Goal: Information Seeking & Learning: Learn about a topic

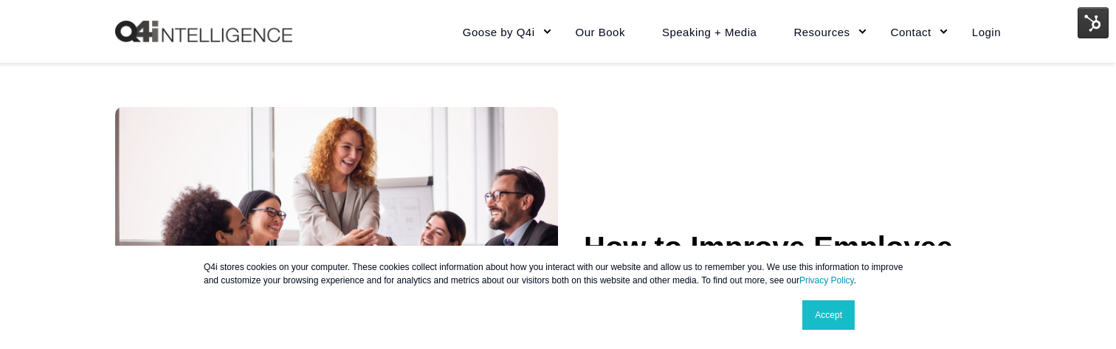
scroll to position [289, 0]
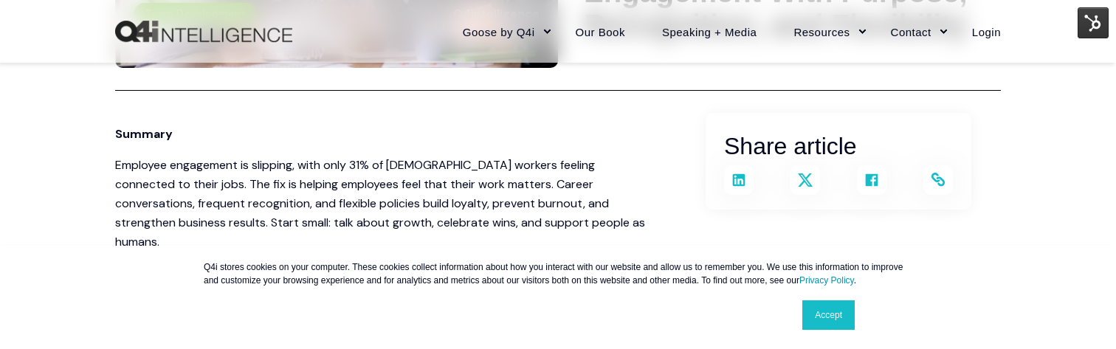
click at [507, 229] on span "is helping employees feel that their work matters. Career conversations, freque…" at bounding box center [380, 212] width 530 height 73
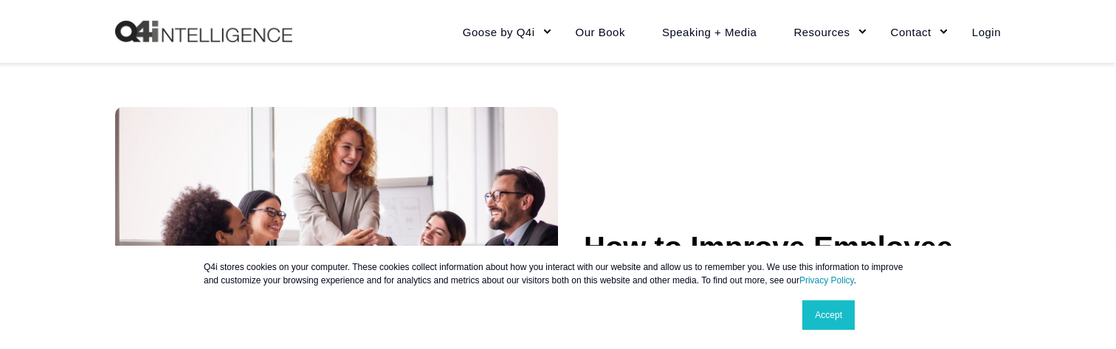
scroll to position [289, 0]
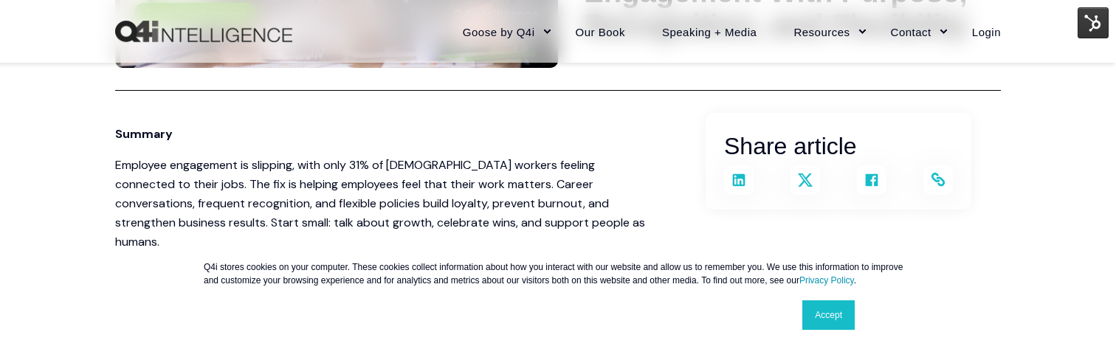
click at [829, 312] on link "Accept" at bounding box center [829, 316] width 52 height 30
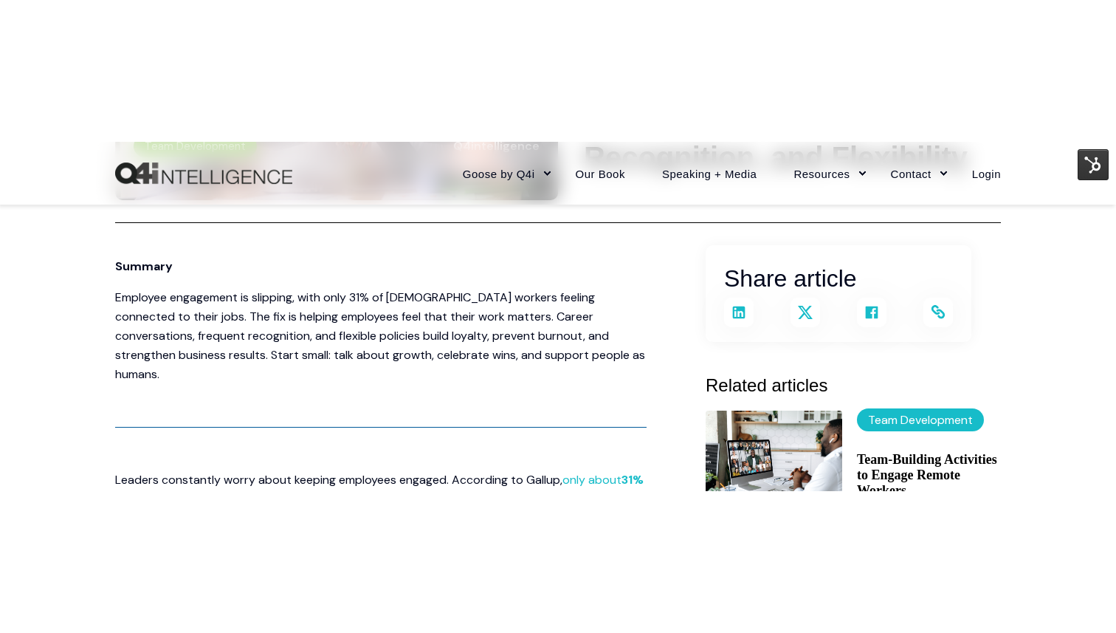
scroll to position [294, 0]
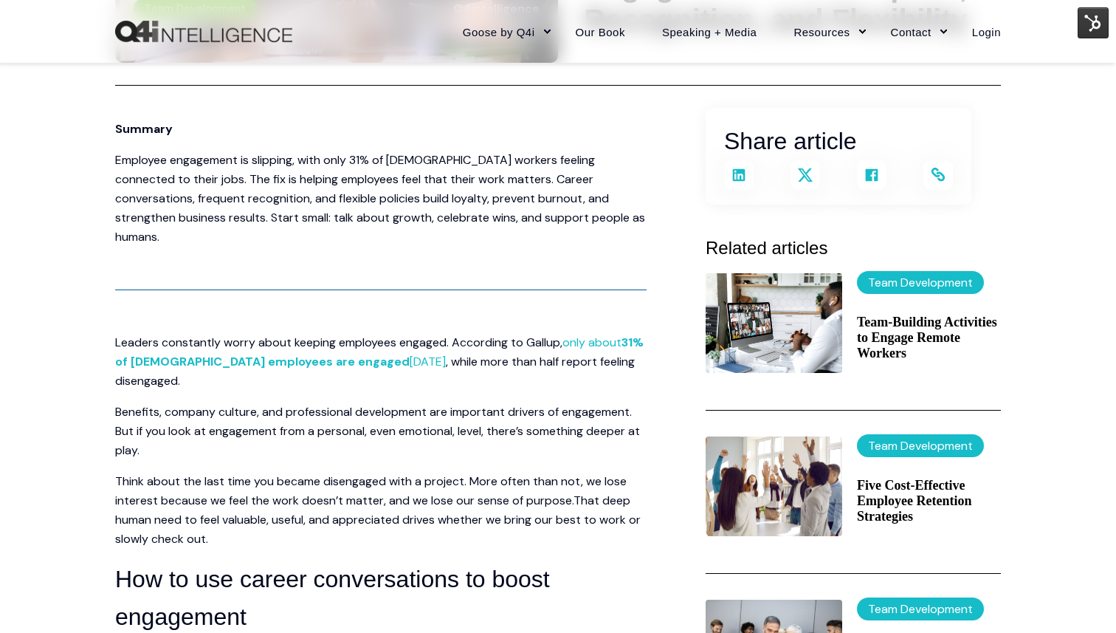
click at [527, 348] on span "Benefits, company culture, and professional development are important drivers o…" at bounding box center [377, 431] width 525 height 54
click at [739, 172] on icon at bounding box center [739, 174] width 13 height 13
click at [640, 189] on p "Employee engagement is slipping, with only 31% of U.S. workers feeling connecte…" at bounding box center [381, 199] width 532 height 96
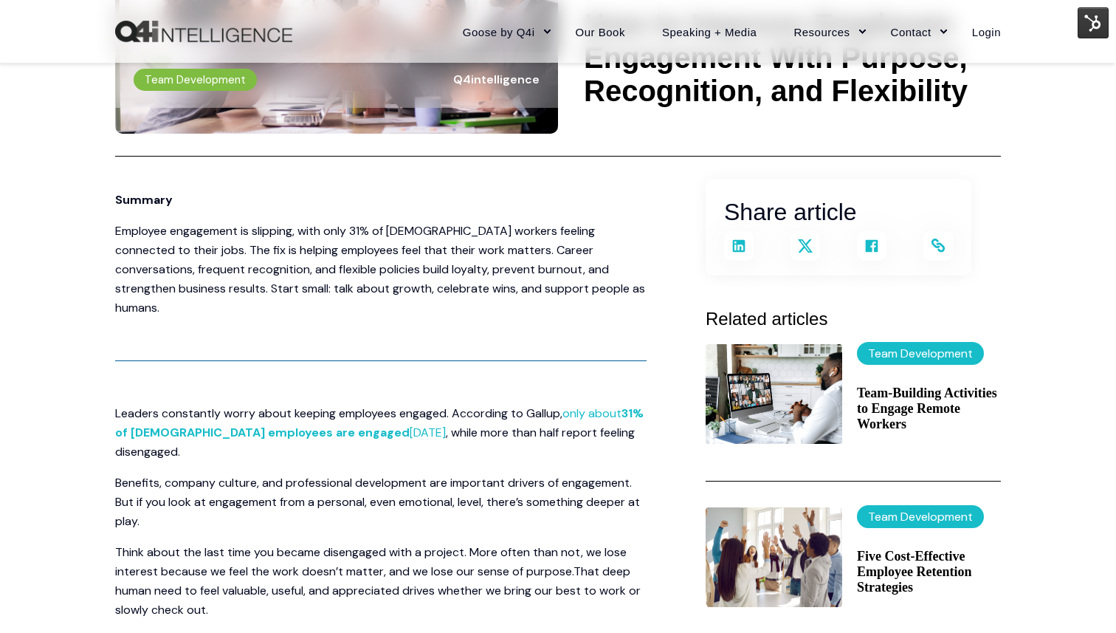
scroll to position [0, 0]
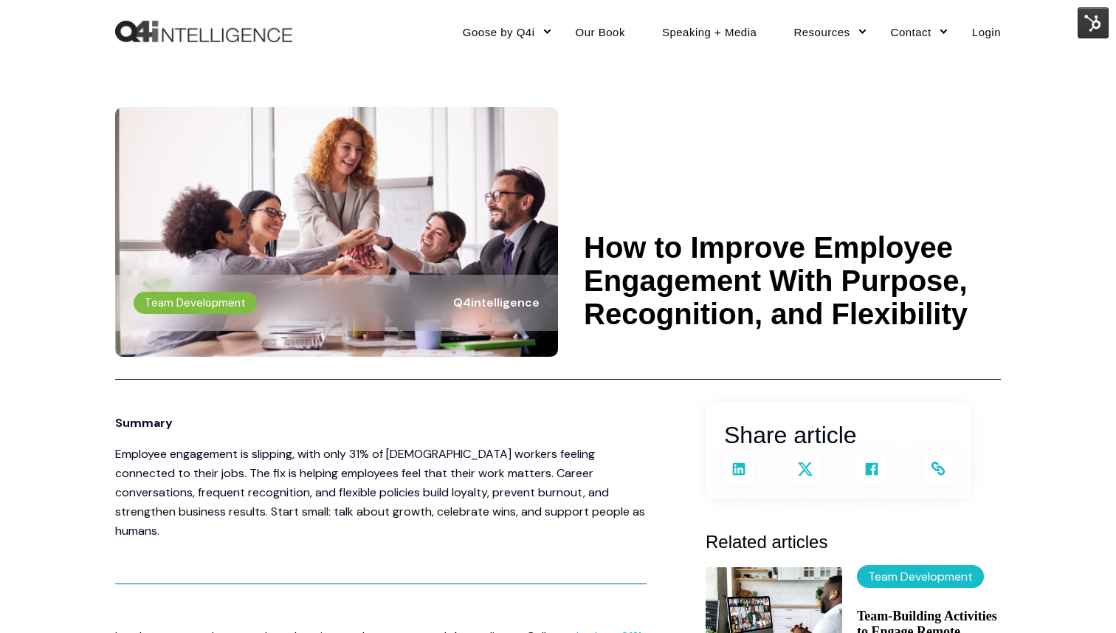
click at [424, 348] on span "is helping employees feel that their work matters. Career conversations, freque…" at bounding box center [380, 501] width 530 height 73
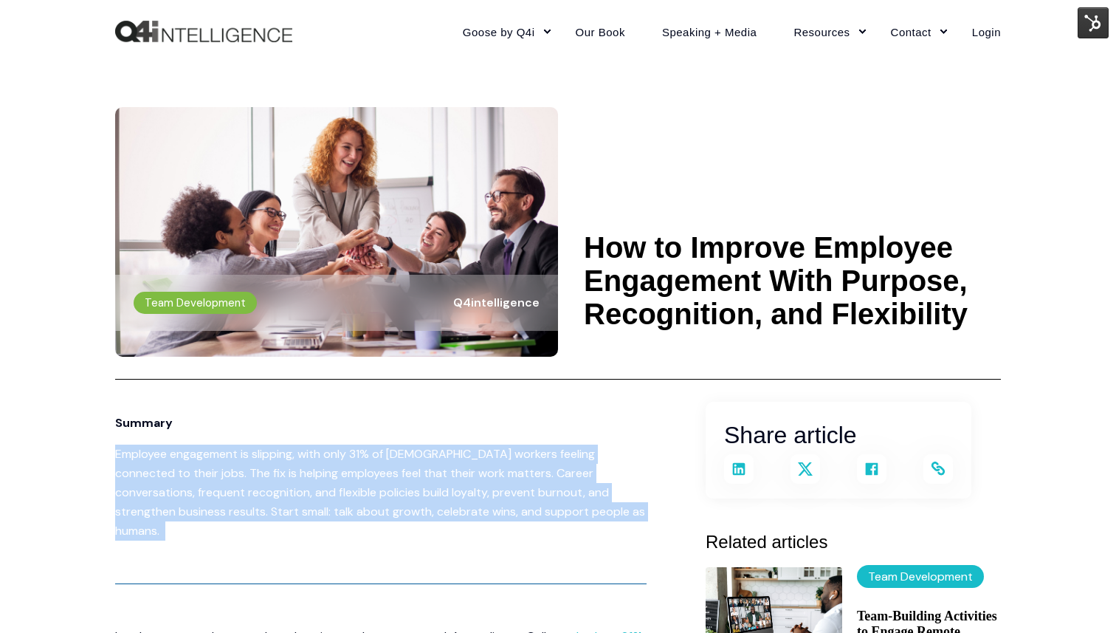
click at [424, 348] on span "is helping employees feel that their work matters. Career conversations, freque…" at bounding box center [380, 501] width 530 height 73
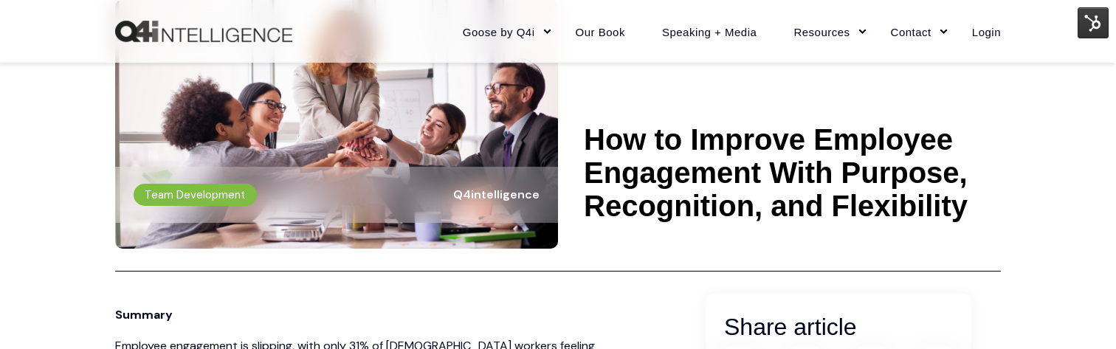
scroll to position [117, 0]
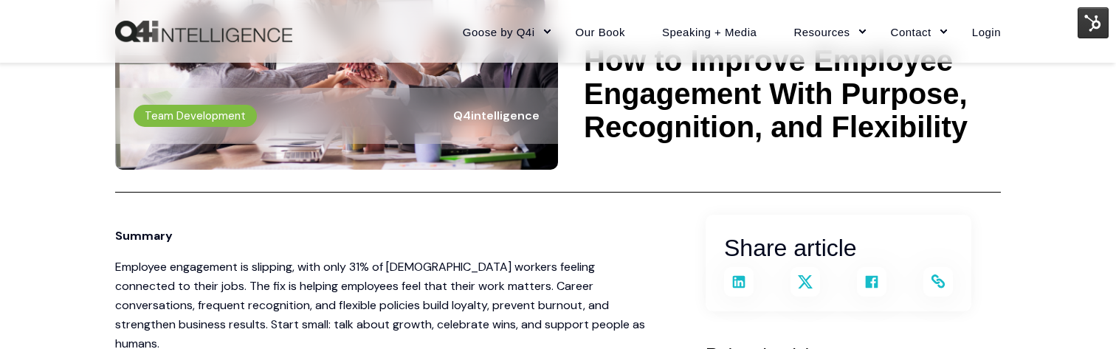
scroll to position [214, 0]
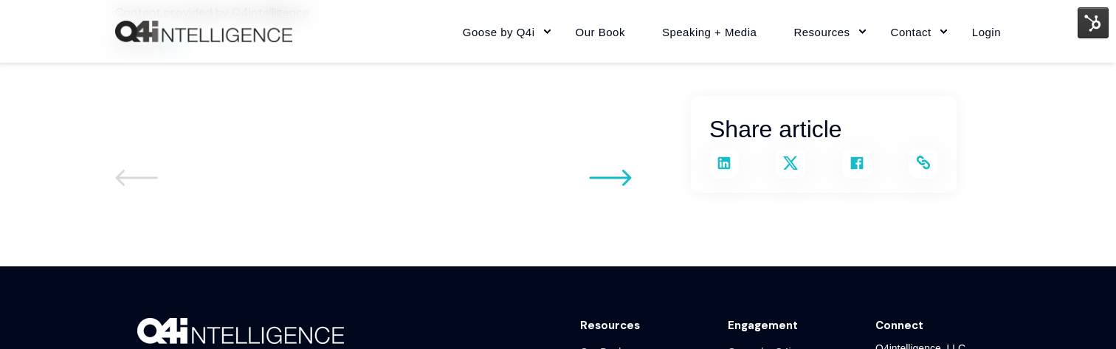
scroll to position [2493, 0]
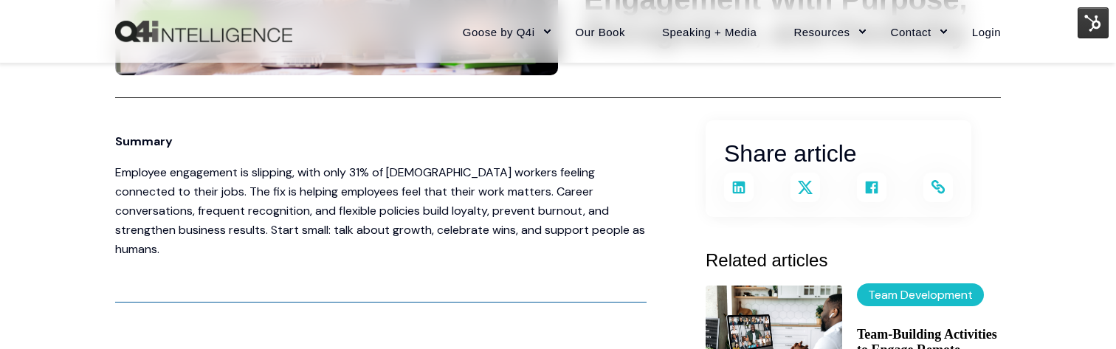
scroll to position [339, 0]
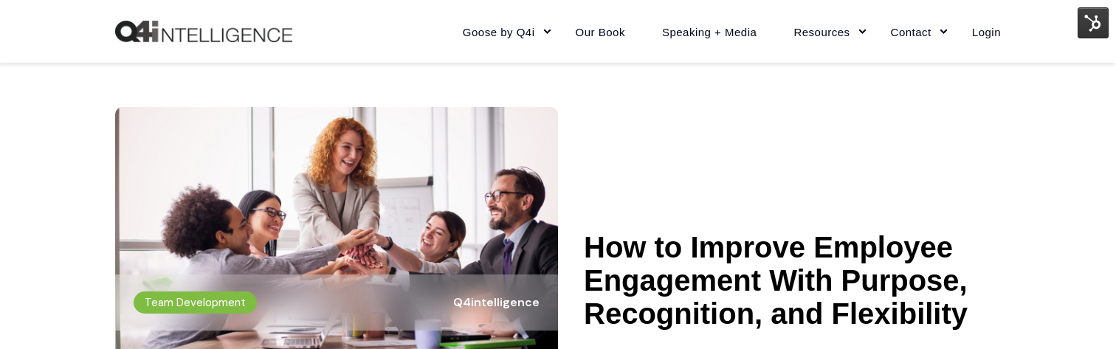
scroll to position [273, 0]
click at [1085, 24] on img at bounding box center [1093, 22] width 31 height 31
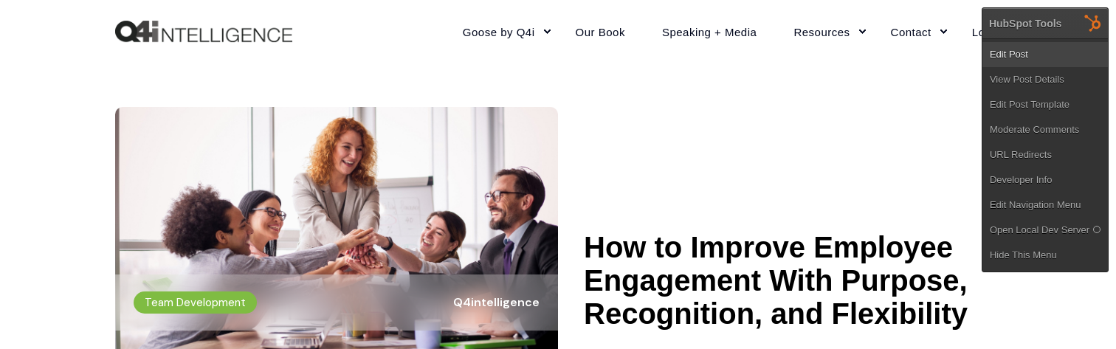
click at [1004, 60] on link "Edit Post" at bounding box center [1046, 54] width 126 height 25
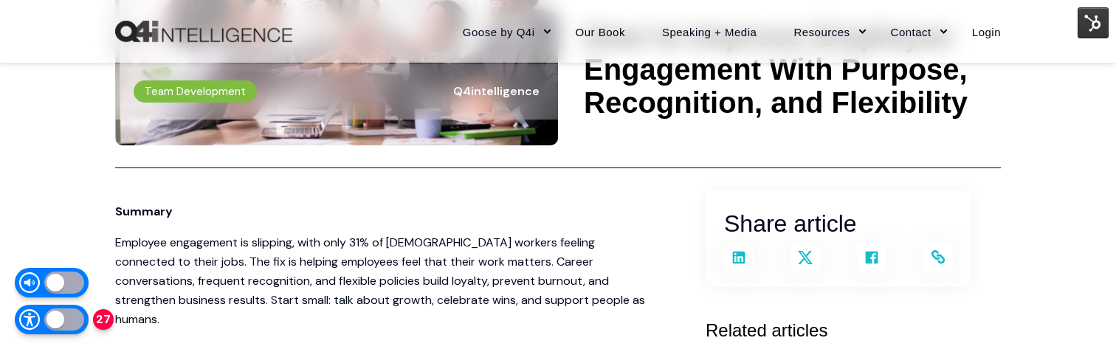
scroll to position [213, 0]
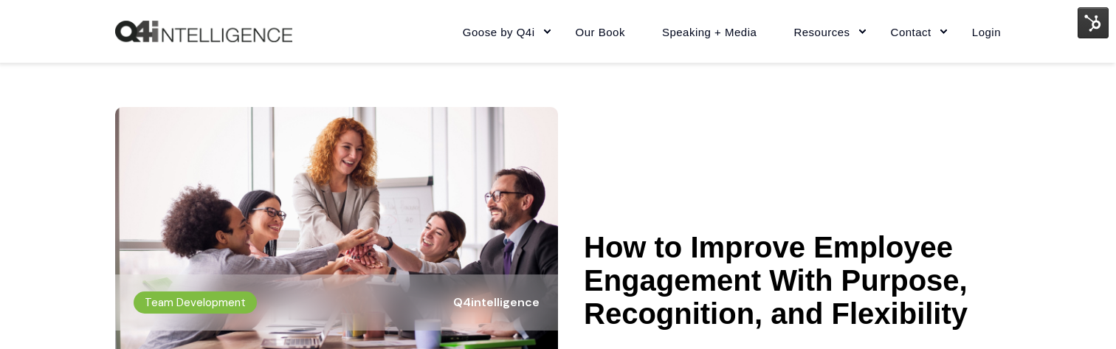
scroll to position [213, 0]
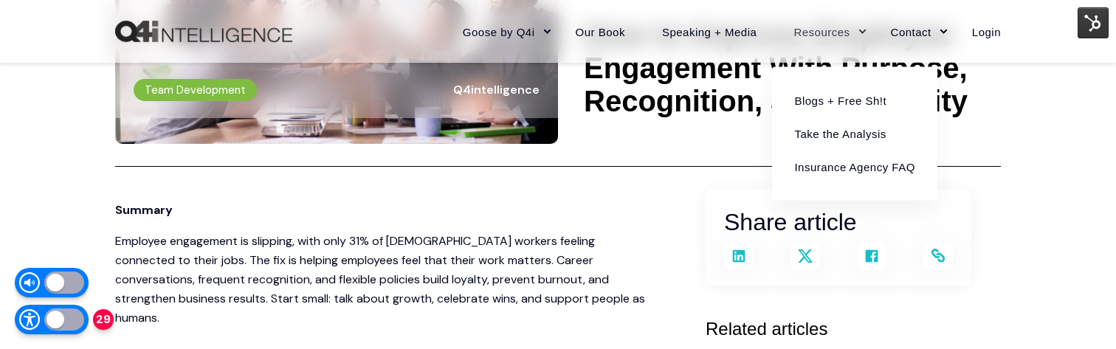
click at [822, 38] on link "Resources" at bounding box center [823, 31] width 97 height 64
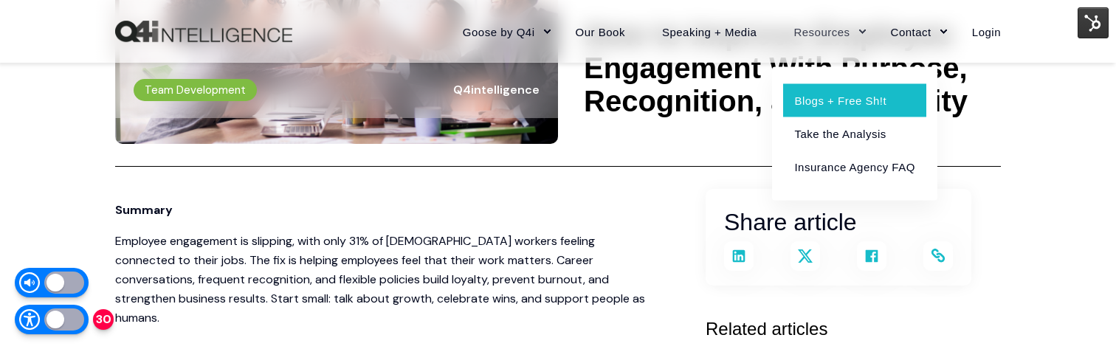
click at [825, 103] on link "Blogs + Free Sh!t" at bounding box center [854, 99] width 142 height 33
